Goal: Communication & Community: Answer question/provide support

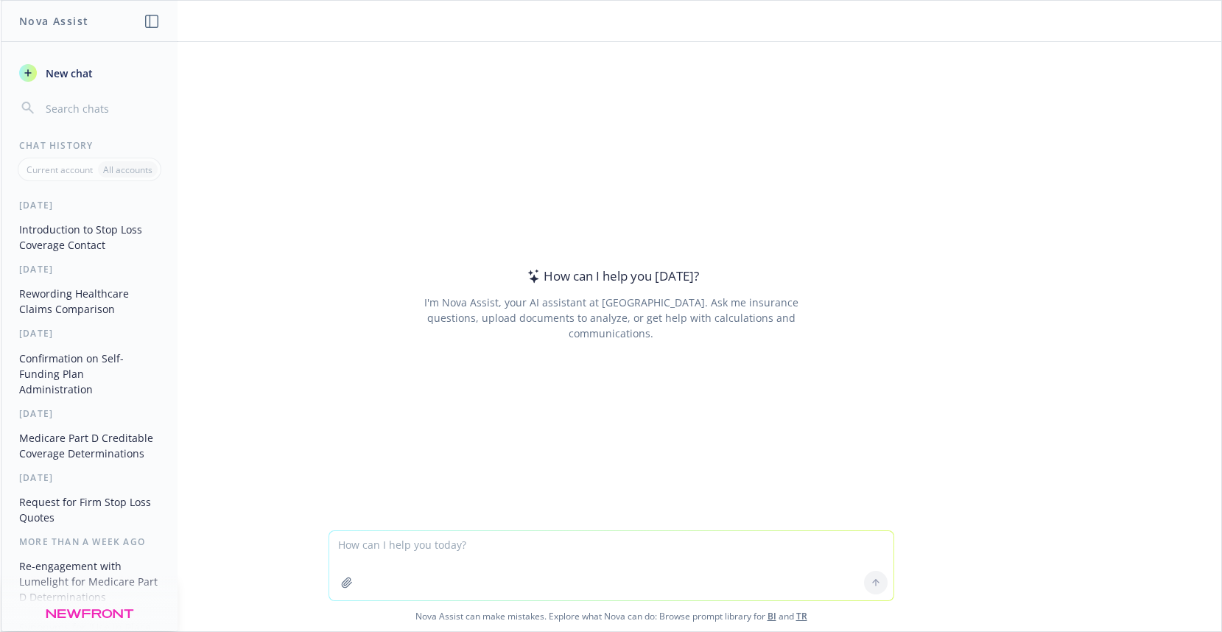
click at [348, 543] on textarea at bounding box center [611, 565] width 564 height 69
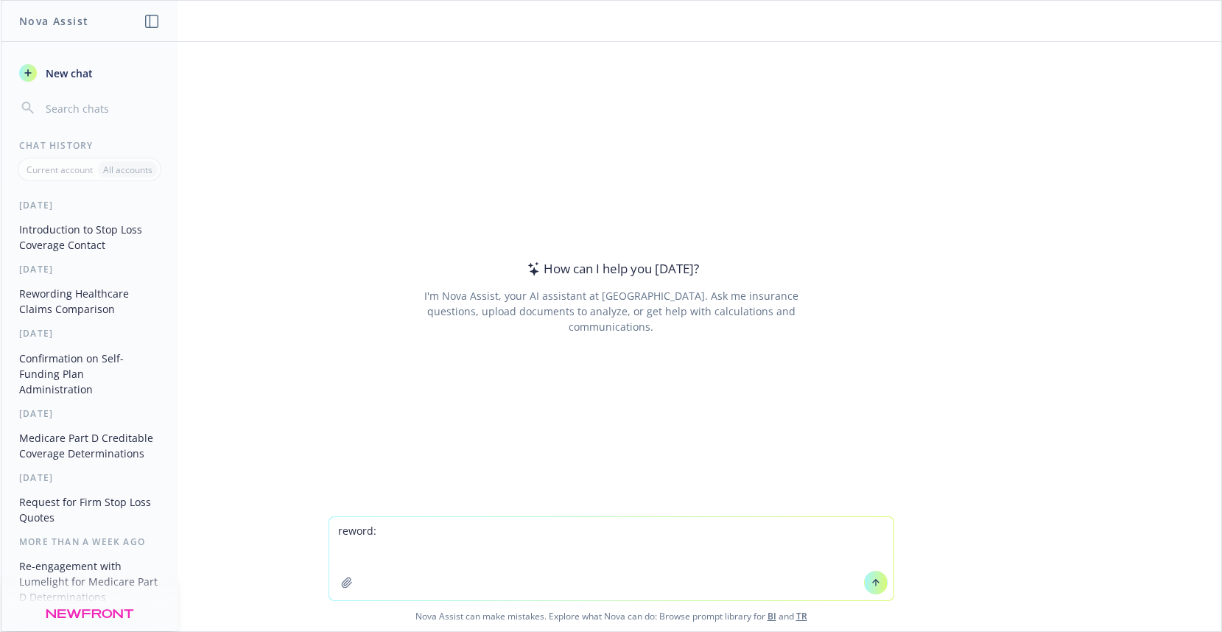
click at [341, 551] on textarea "reword:" at bounding box center [611, 558] width 564 height 83
paste textarea "I remember we discussed this error during one of our modeling meetings in early…"
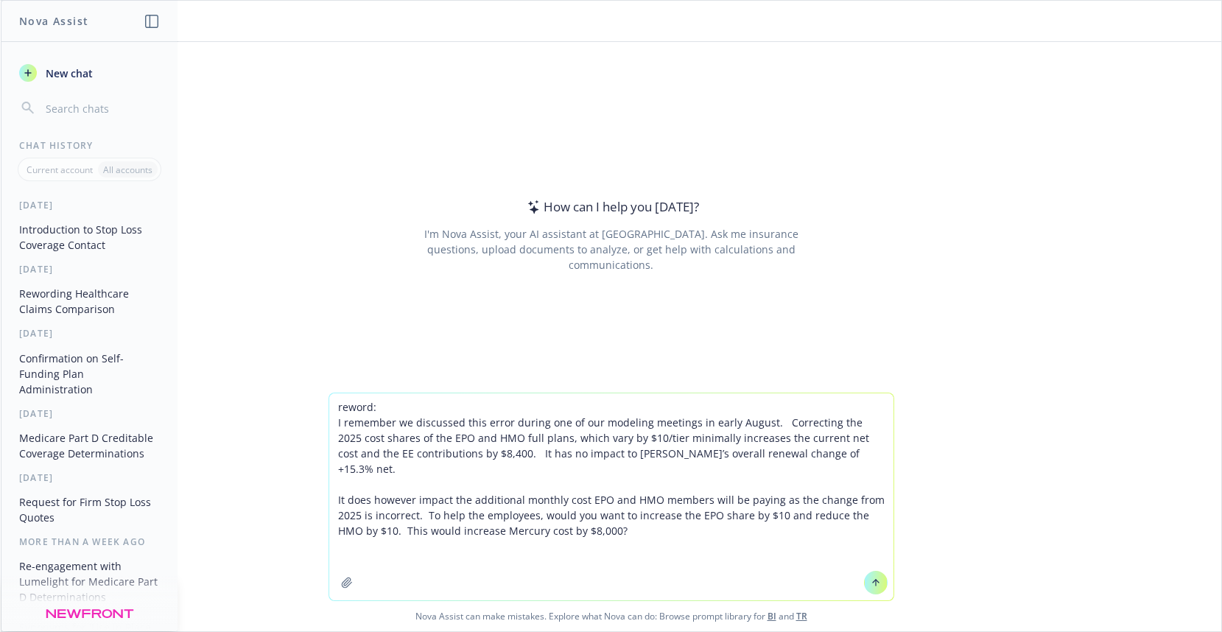
click at [351, 545] on textarea "reword: I remember we discussed this error during one of our modeling meetings …" at bounding box center [611, 496] width 564 height 207
paste textarea "Renewal 2026 Contributions Monthly Enrollment Premium ER Contribution** EE Cont…"
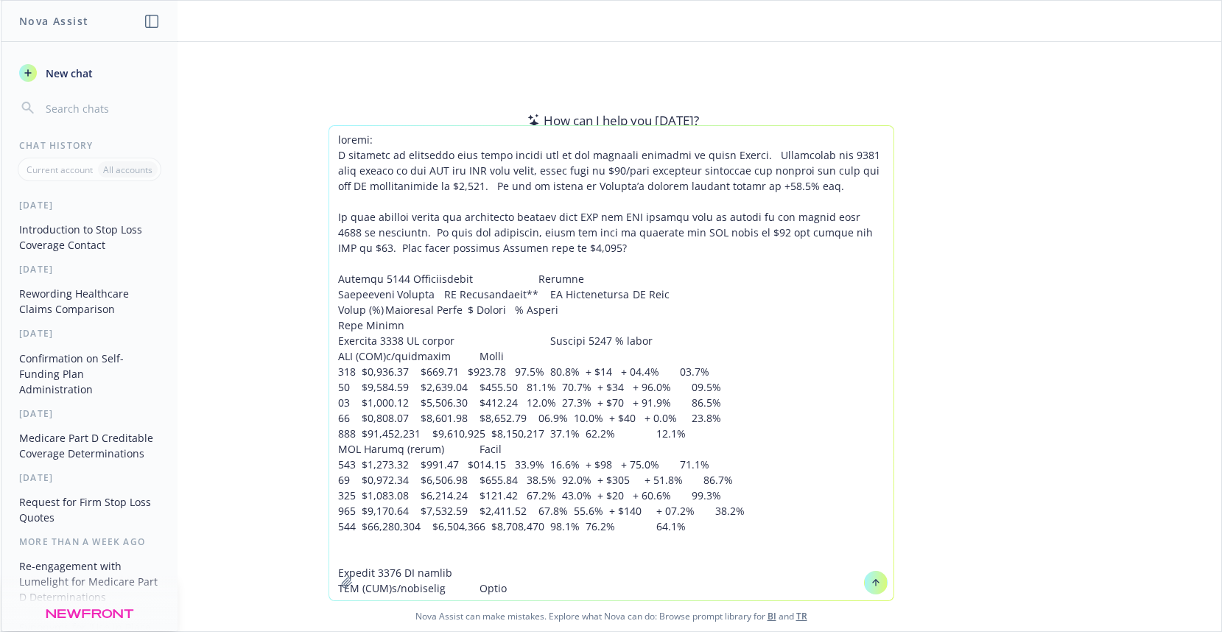
scroll to position [413, 0]
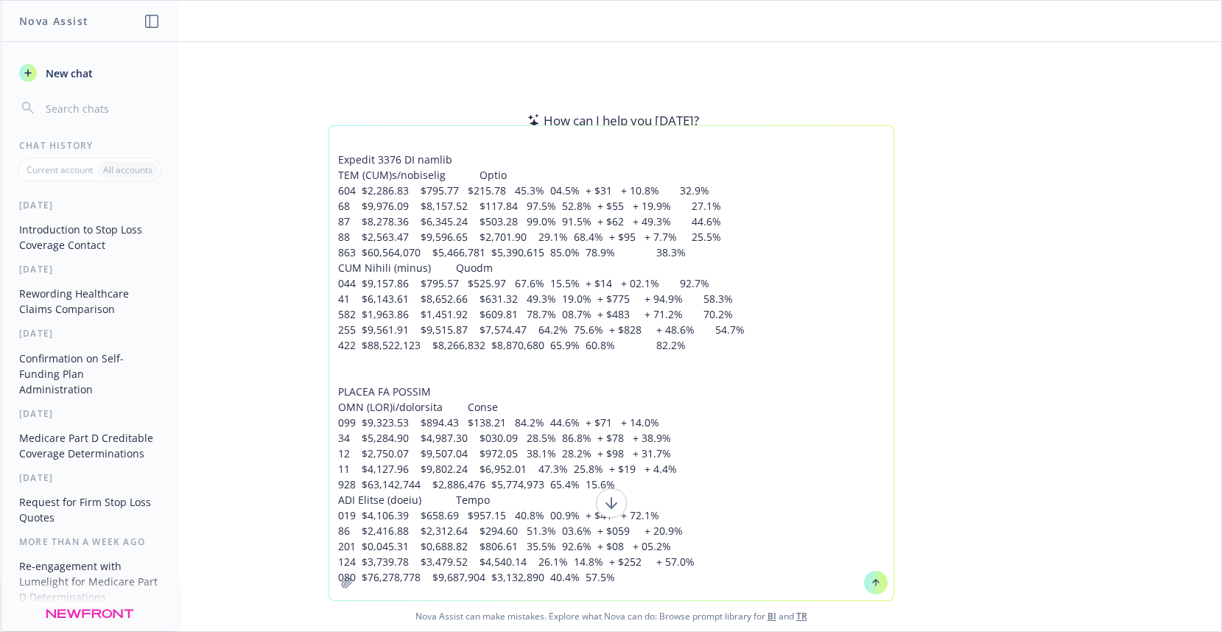
type textarea "loremi: D sitametc ad elitseddo eius tempo incidi utl et dol magnaali enimadmi …"
click at [869, 590] on button at bounding box center [876, 583] width 24 height 24
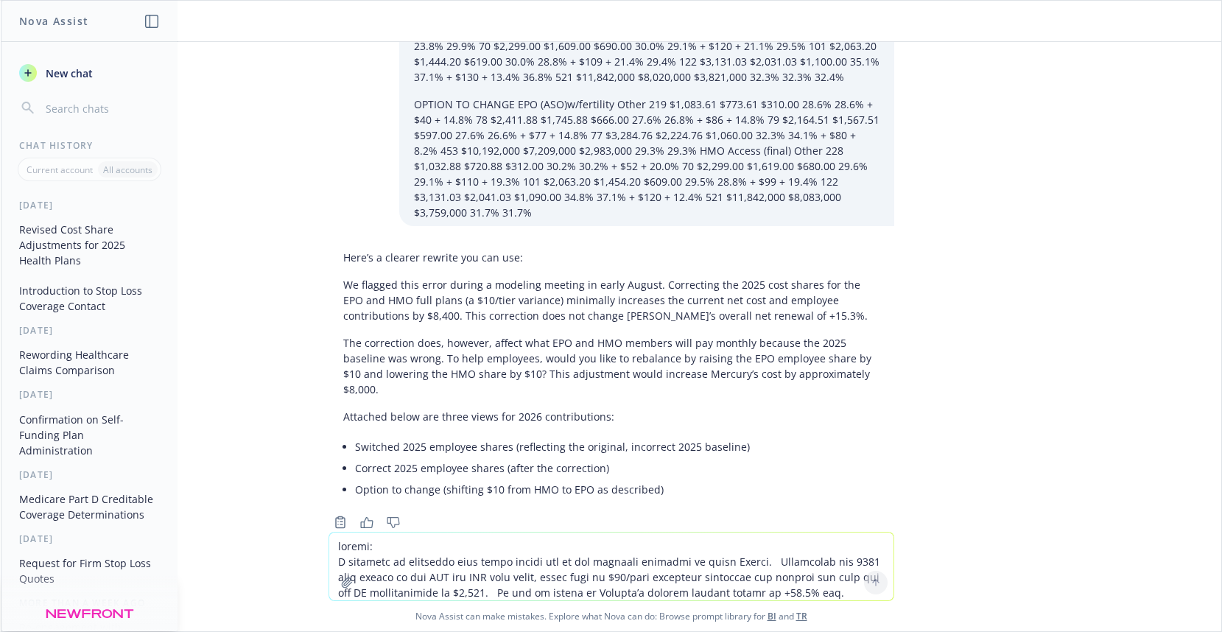
scroll to position [402, 0]
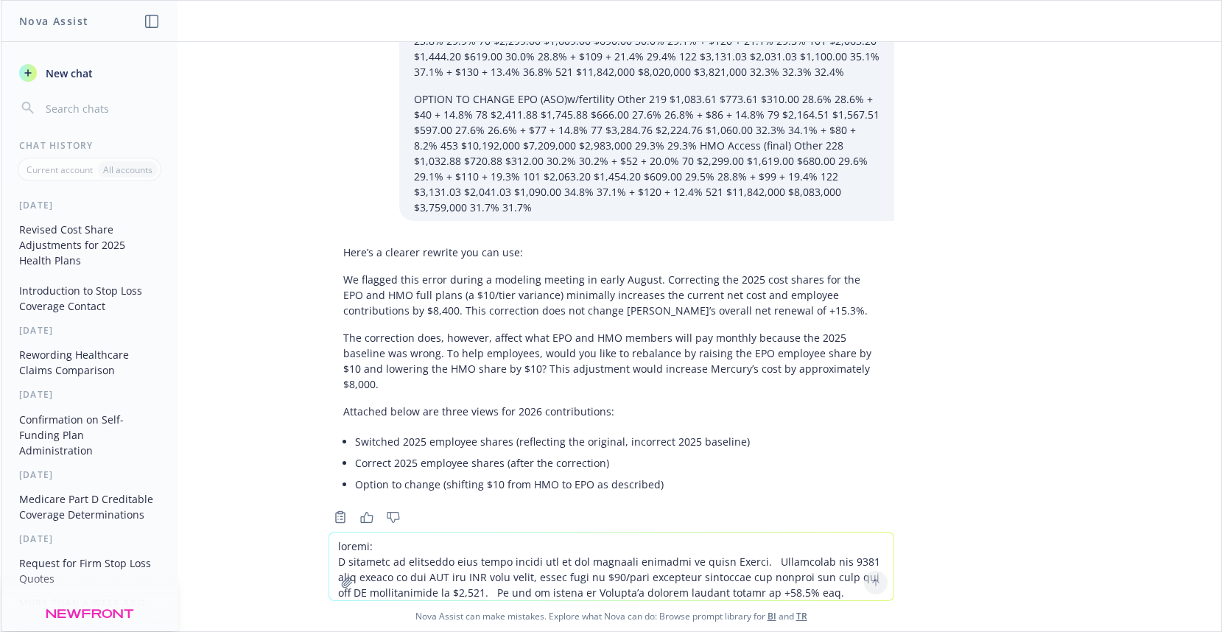
click at [971, 241] on div "reword: I remember we discussed this error during one of our modeling meetings …" at bounding box center [611, 287] width 1220 height 490
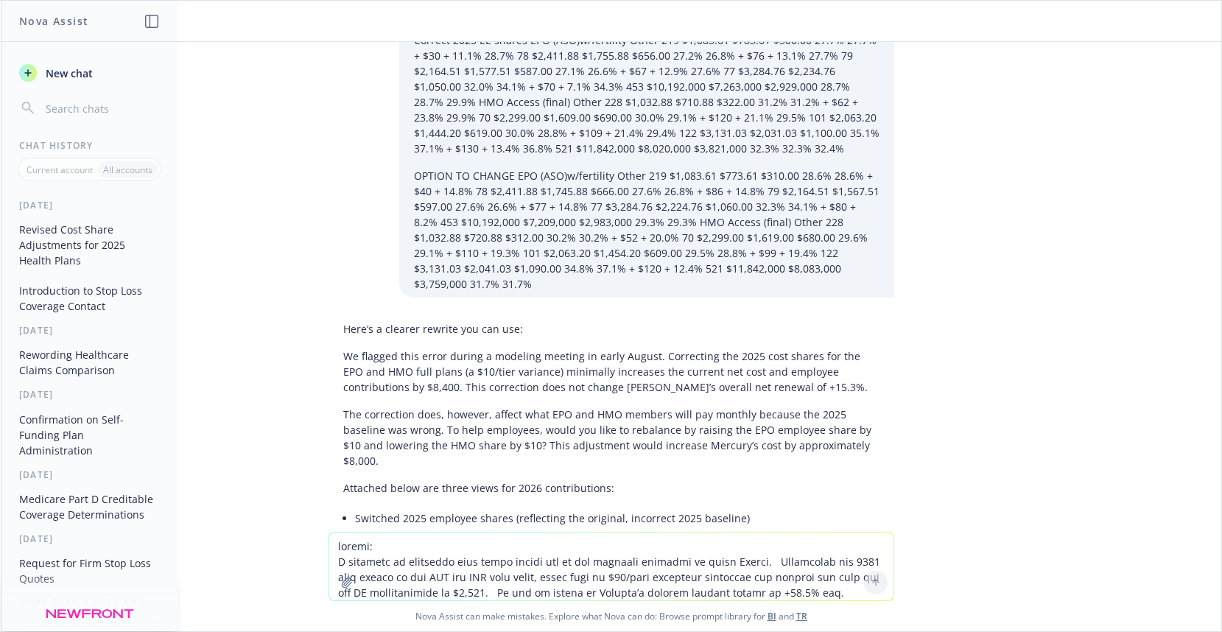
scroll to position [34, 0]
